Goal: Contribute content

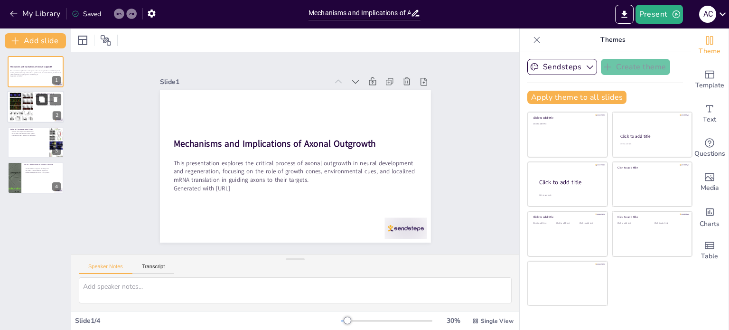
click at [36, 100] on button at bounding box center [41, 99] width 11 height 11
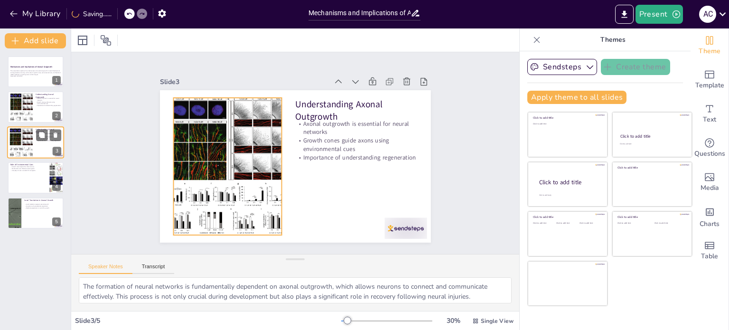
click at [20, 153] on div at bounding box center [22, 142] width 28 height 29
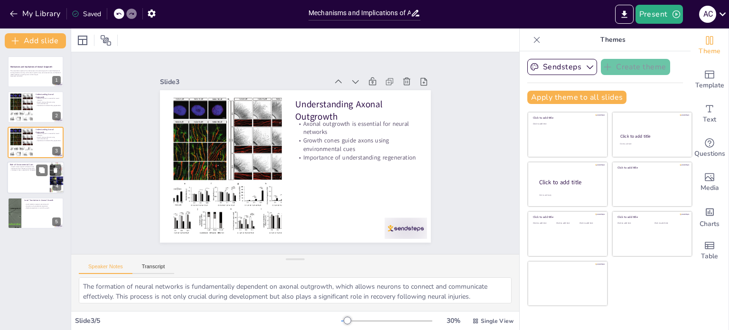
click at [25, 173] on div at bounding box center [35, 177] width 57 height 32
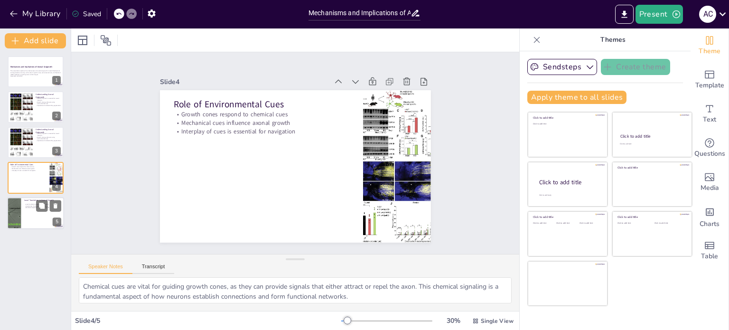
click at [25, 205] on p "Importance of cytoskeletal components" at bounding box center [42, 206] width 37 height 2
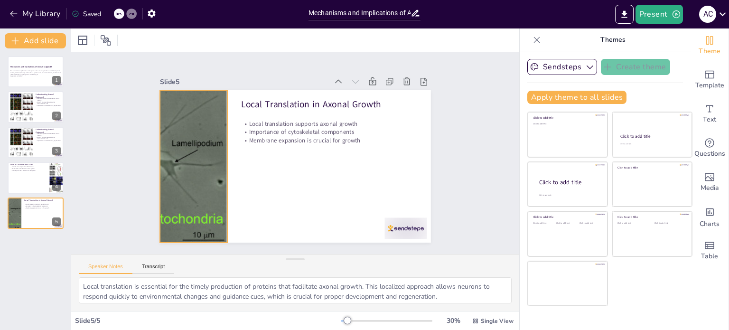
click at [180, 184] on div at bounding box center [193, 155] width 334 height 185
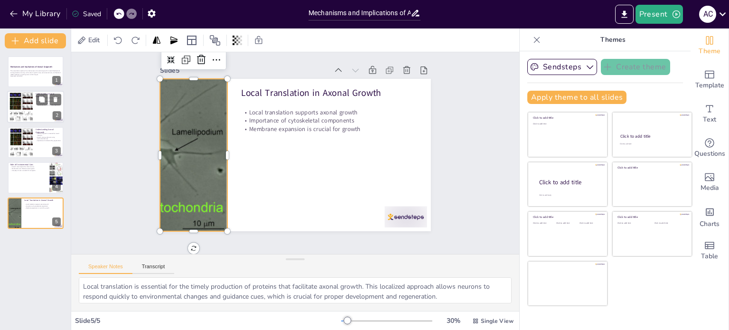
click at [31, 110] on div at bounding box center [22, 107] width 28 height 29
type textarea "The formation of neural networks is fundamentally dependent on axonal outgrowth…"
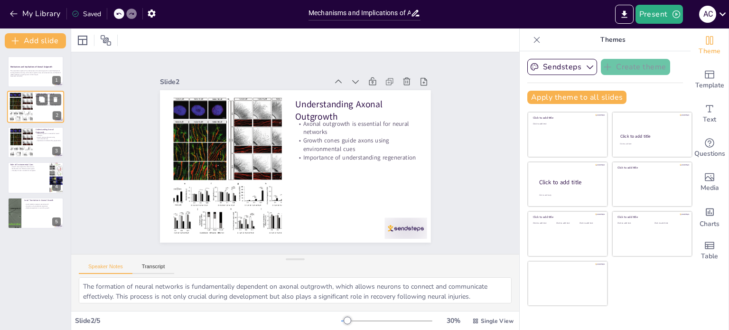
scroll to position [0, 0]
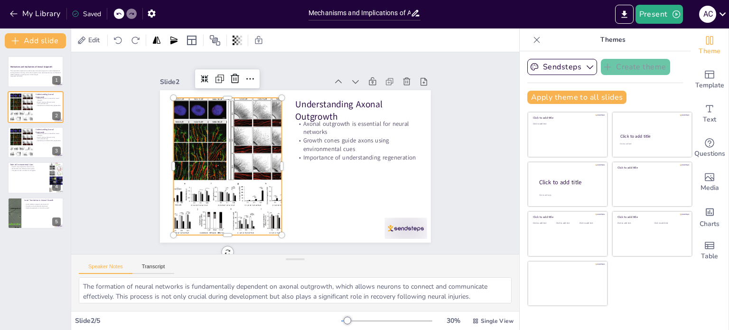
click at [260, 218] on div at bounding box center [226, 159] width 145 height 150
click at [250, 68] on div at bounding box center [258, 74] width 17 height 17
click at [458, 155] on div "Slide 1 Mechanisms and Implications of Axonal Outgrowth This presentation explo…" at bounding box center [295, 152] width 467 height 247
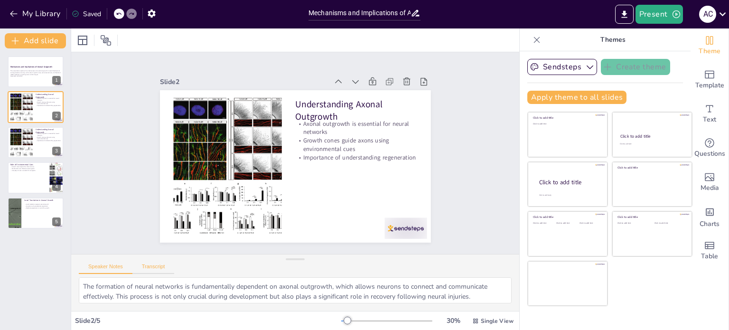
click at [161, 266] on button "Transcript" at bounding box center [153, 268] width 42 height 10
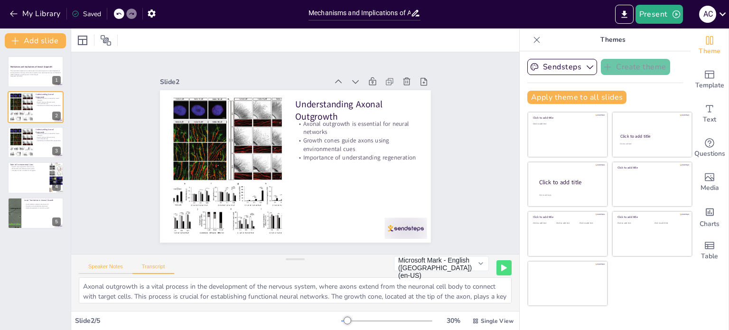
click at [112, 264] on button "Speaker Notes" at bounding box center [106, 268] width 54 height 10
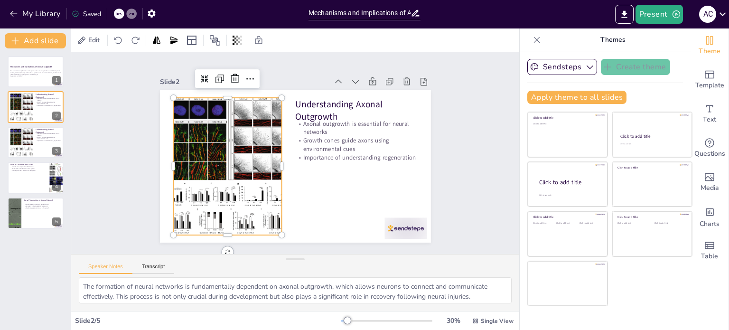
click at [234, 143] on div at bounding box center [226, 159] width 145 height 150
click at [234, 143] on div at bounding box center [228, 166] width 132 height 137
click at [234, 143] on div at bounding box center [226, 159] width 145 height 150
click at [44, 76] on p "Generated with [URL]" at bounding box center [35, 76] width 51 height 2
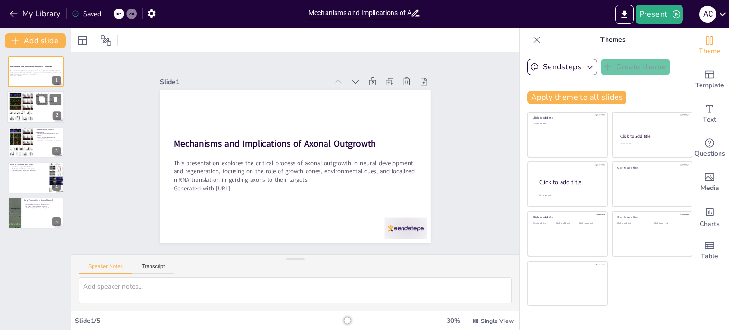
click at [25, 113] on div at bounding box center [22, 107] width 28 height 29
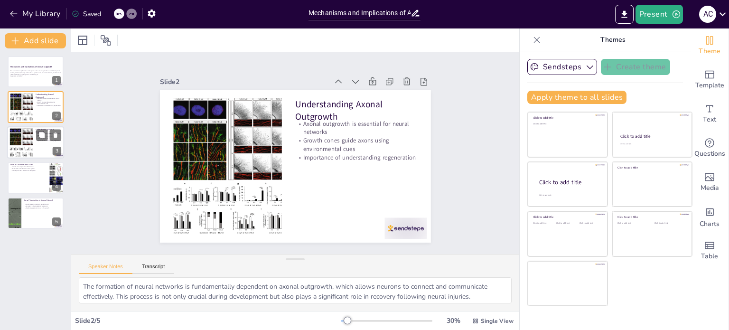
click at [25, 151] on div at bounding box center [22, 142] width 28 height 29
click at [29, 182] on div at bounding box center [35, 177] width 57 height 32
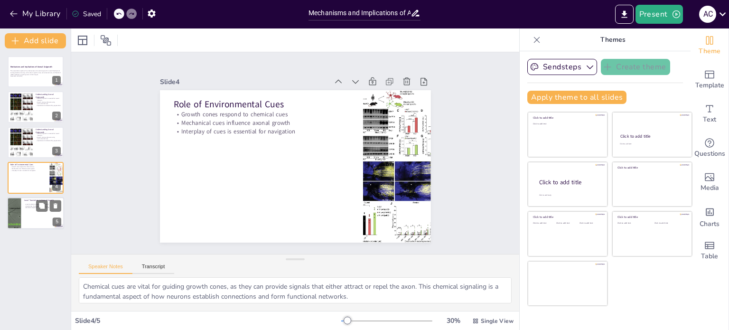
click at [30, 209] on div at bounding box center [35, 213] width 57 height 32
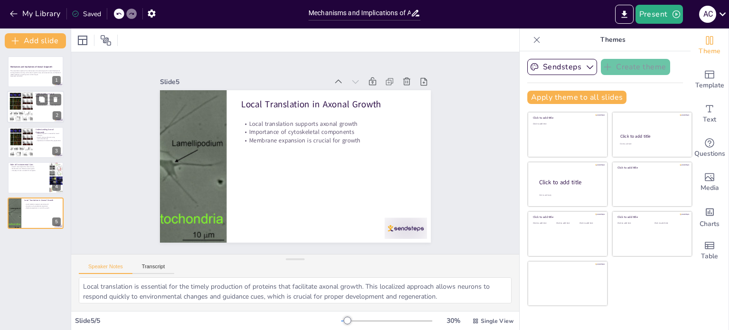
click at [32, 103] on div at bounding box center [22, 107] width 28 height 29
type textarea "The formation of neural networks is fundamentally dependent on axonal outgrowth…"
